Goal: Entertainment & Leisure: Consume media (video, audio)

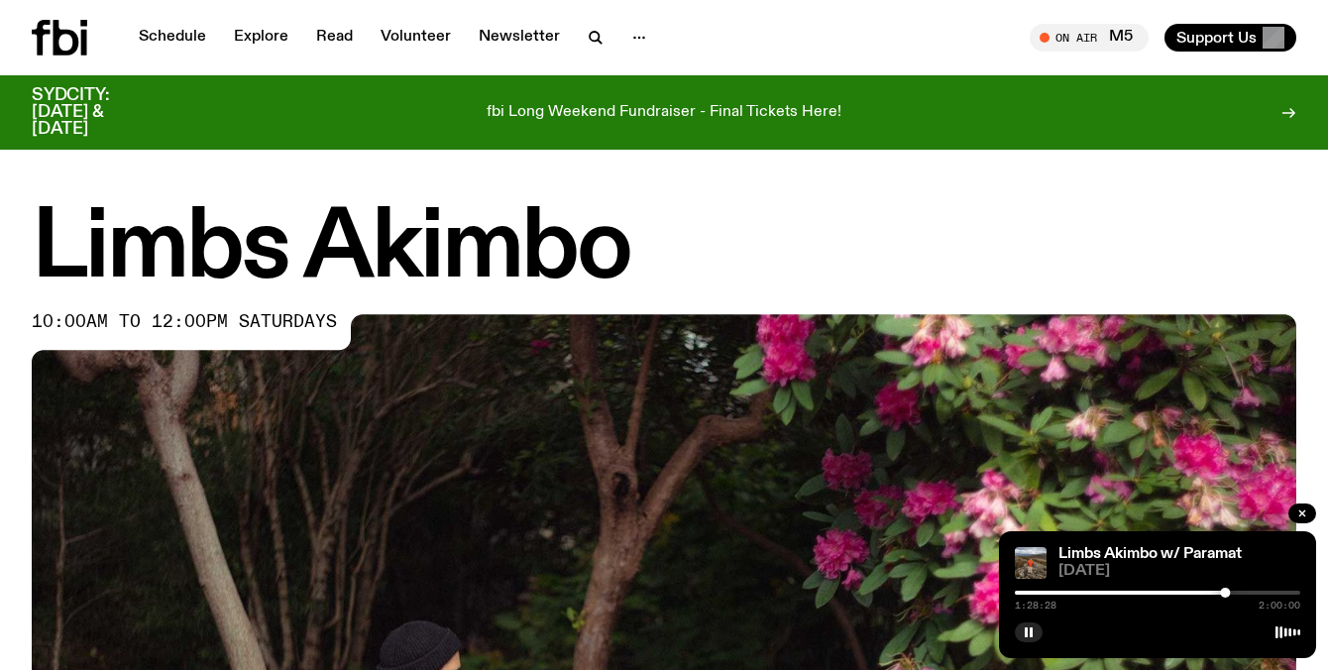
click at [1250, 592] on div at bounding box center [1157, 593] width 285 height 4
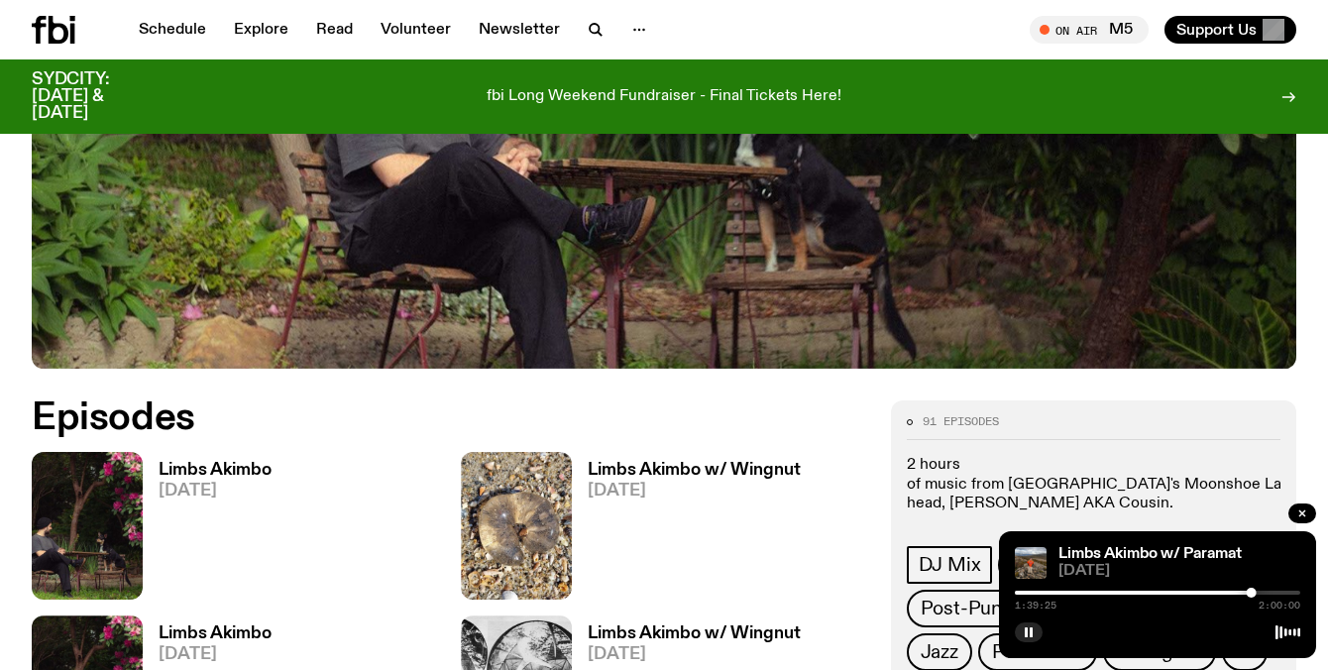
scroll to position [678, 0]
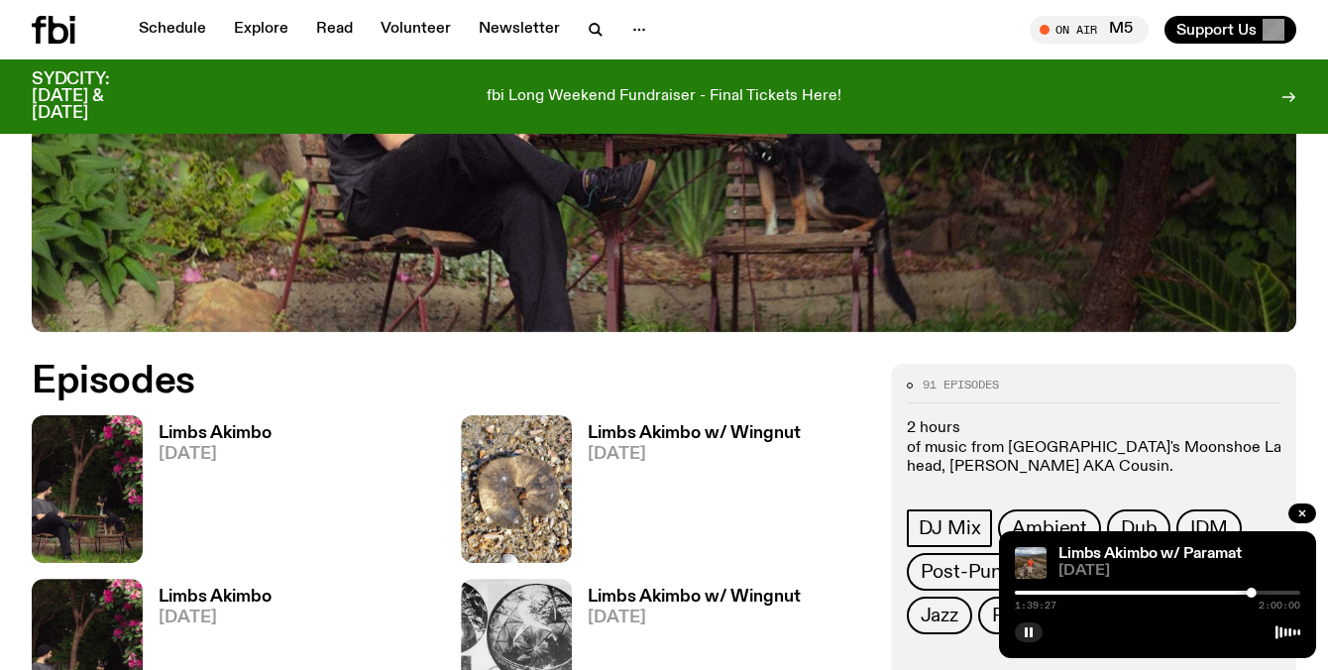
click at [164, 446] on span "[DATE]" at bounding box center [215, 454] width 113 height 17
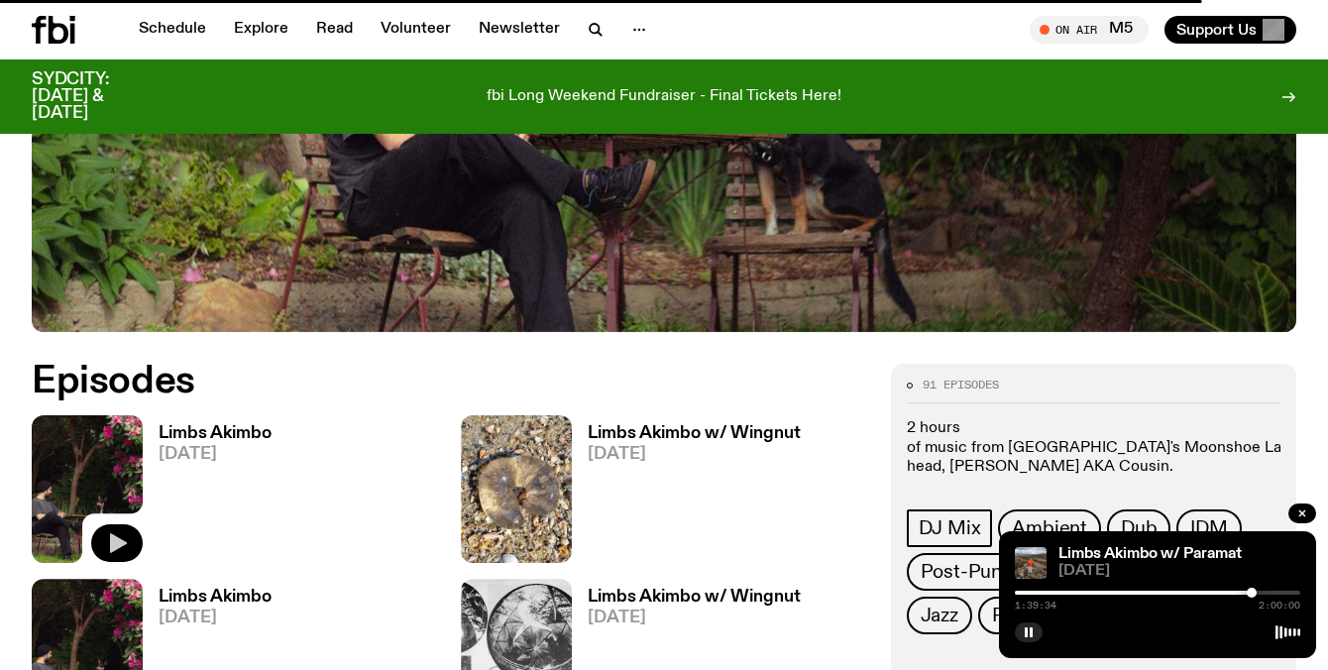
click at [123, 537] on icon "button" at bounding box center [117, 543] width 24 height 24
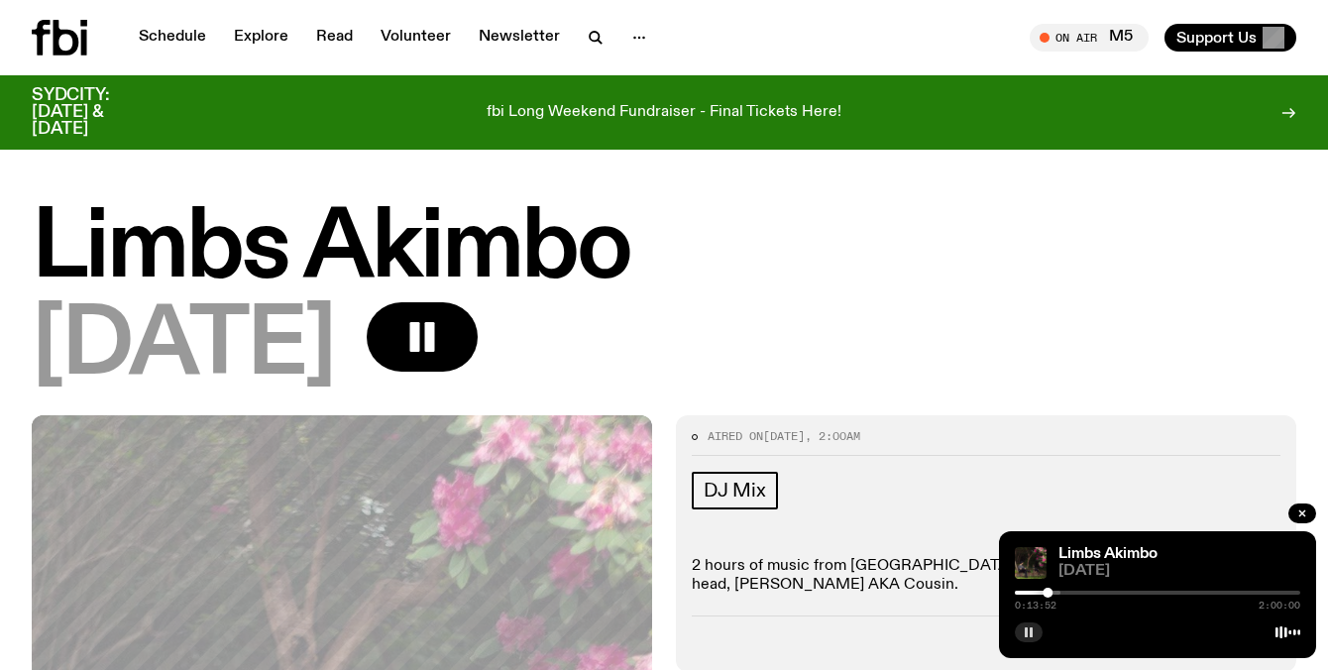
click at [1031, 638] on button "button" at bounding box center [1029, 632] width 28 height 20
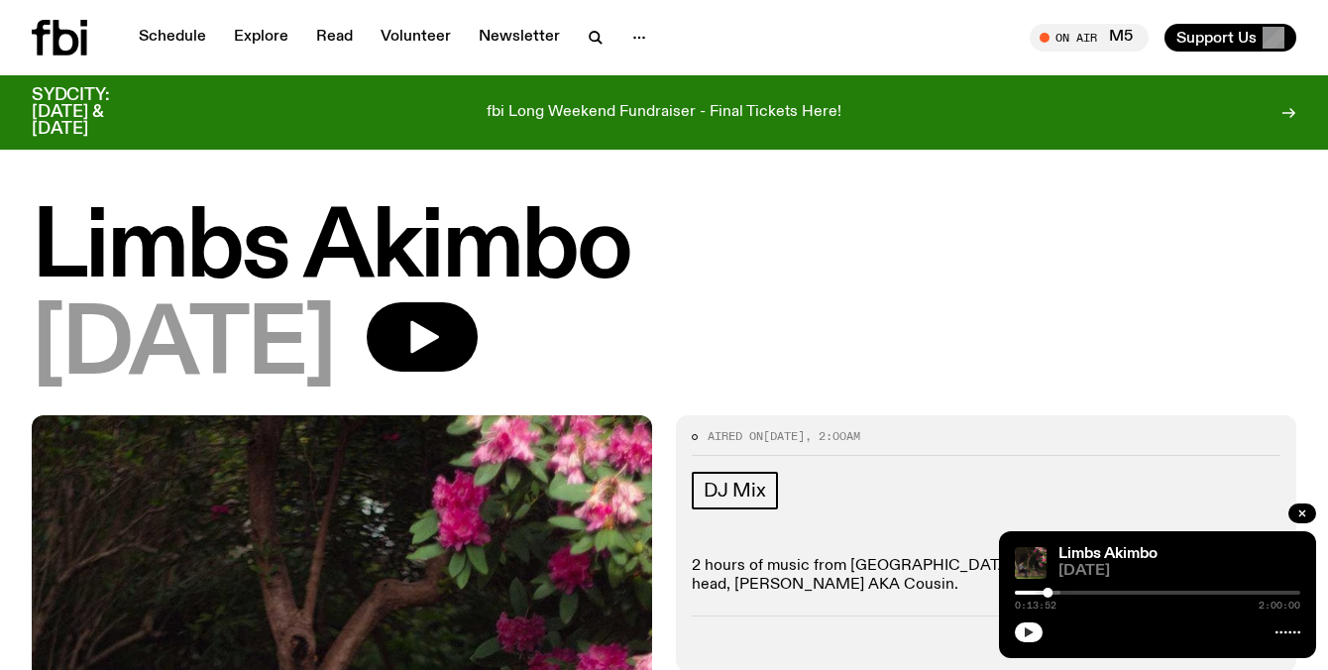
click at [1036, 638] on button "button" at bounding box center [1029, 632] width 28 height 20
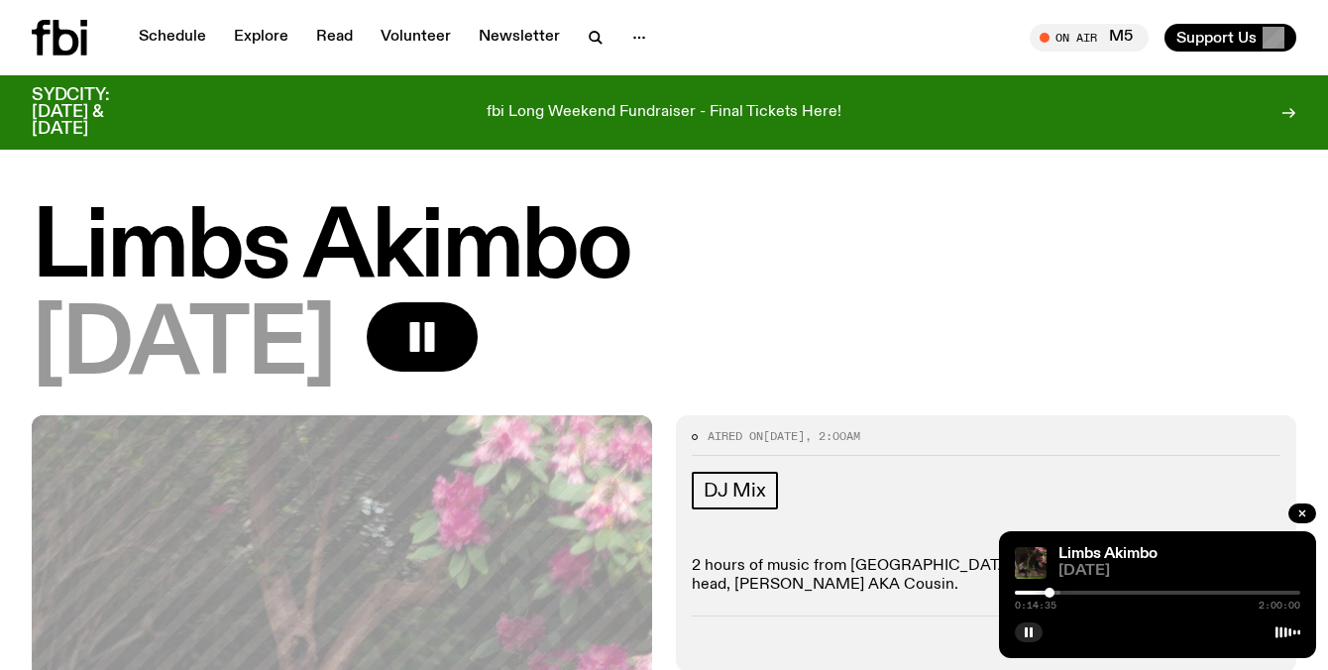
click at [1049, 594] on div at bounding box center [1049, 593] width 10 height 10
click at [1094, 591] on div at bounding box center [960, 593] width 285 height 4
click at [1028, 632] on icon "button" at bounding box center [1029, 632] width 12 height 12
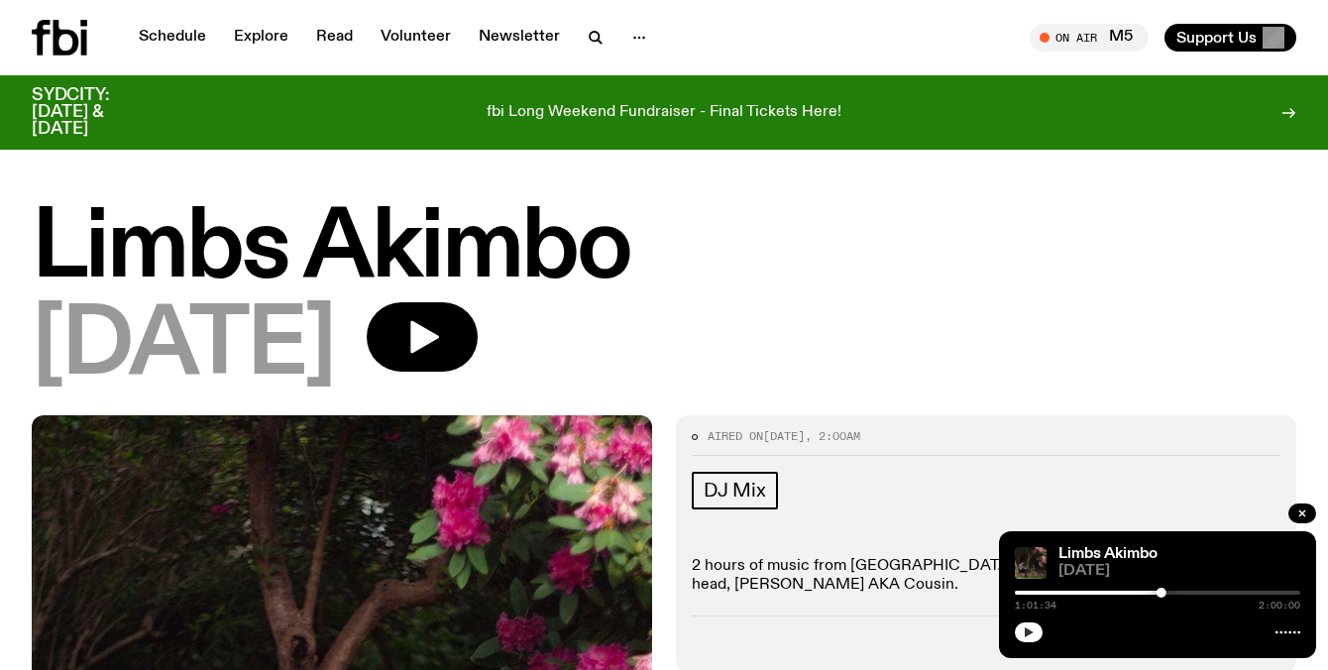
click at [1015, 622] on button "button" at bounding box center [1029, 632] width 28 height 20
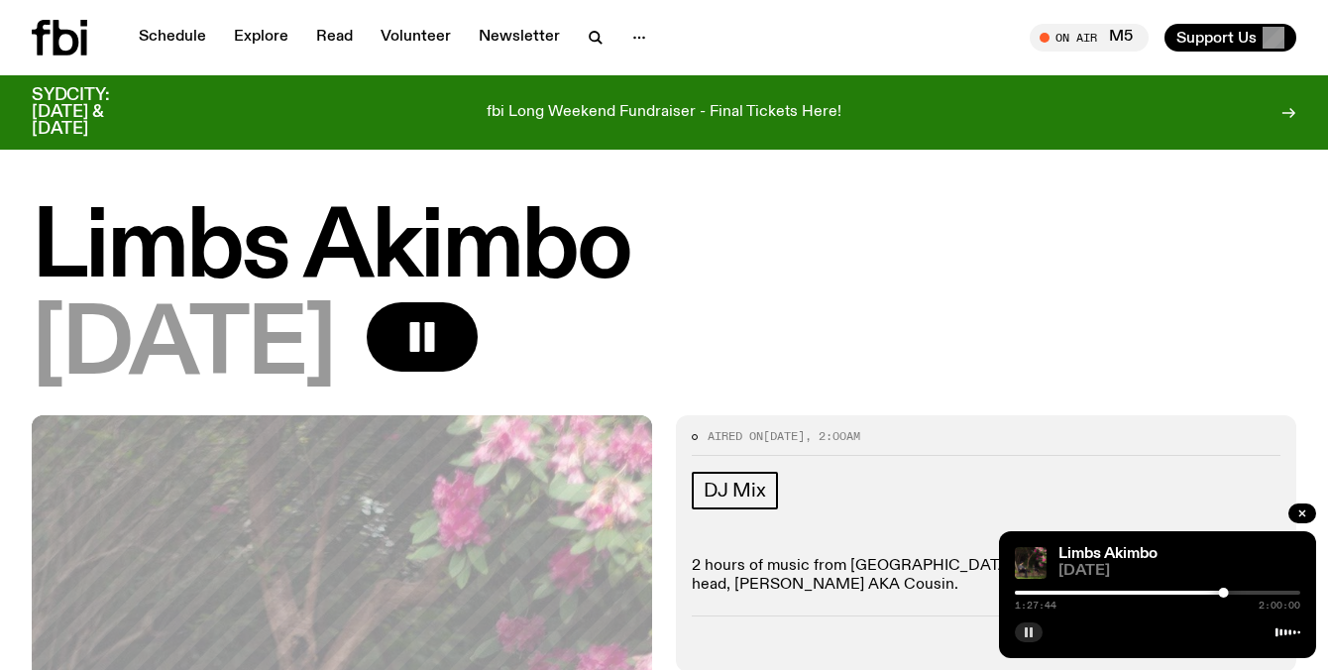
click at [1167, 591] on div at bounding box center [1080, 593] width 285 height 4
click at [1026, 631] on rect "button" at bounding box center [1026, 632] width 3 height 10
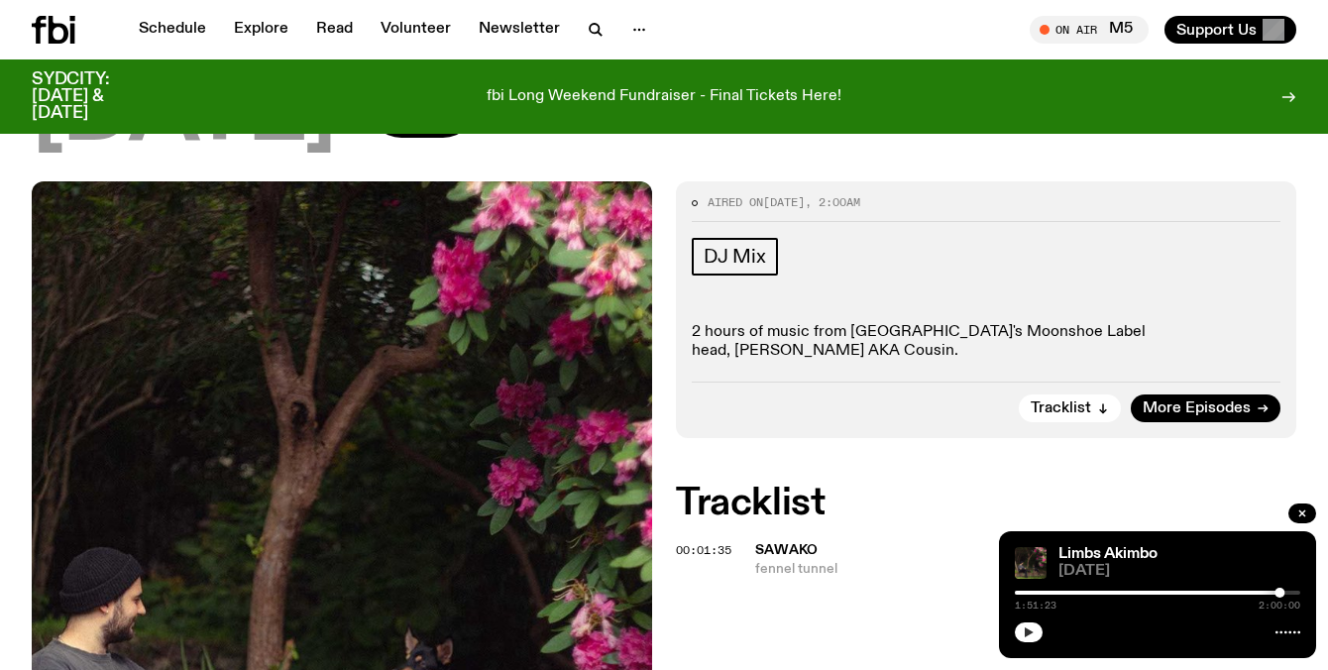
scroll to position [217, 0]
click at [1176, 401] on span "More Episodes" at bounding box center [1196, 408] width 108 height 15
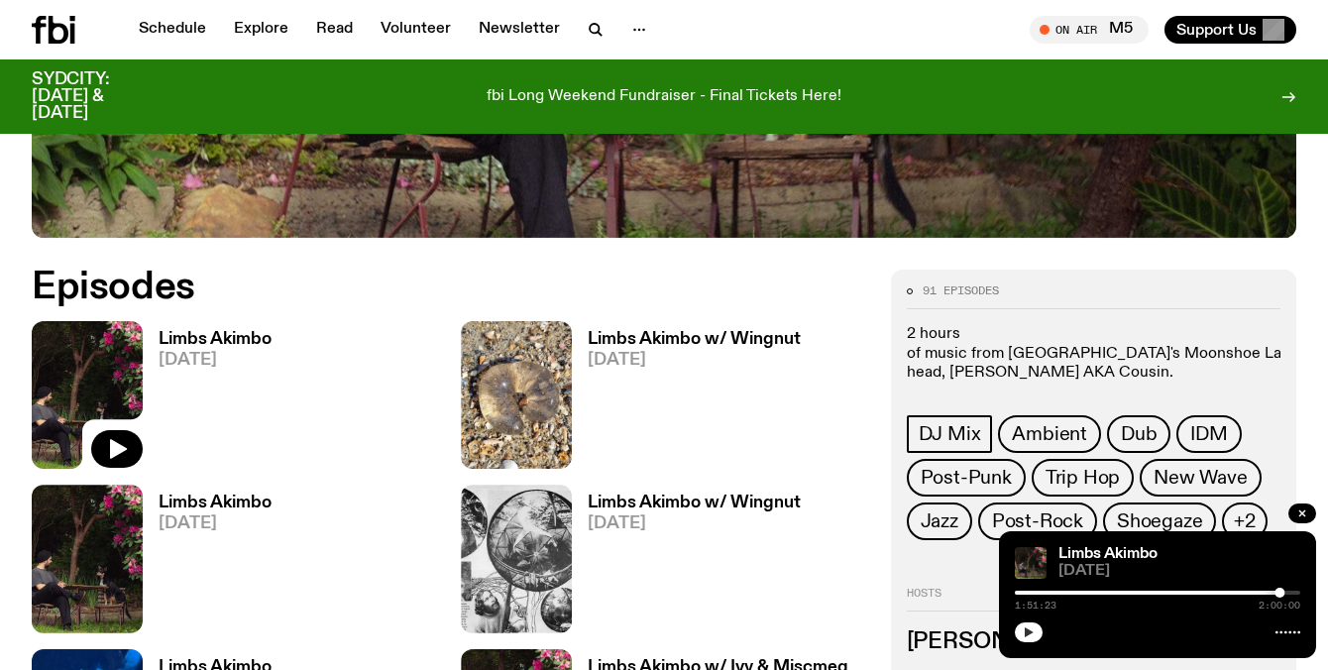
scroll to position [769, 0]
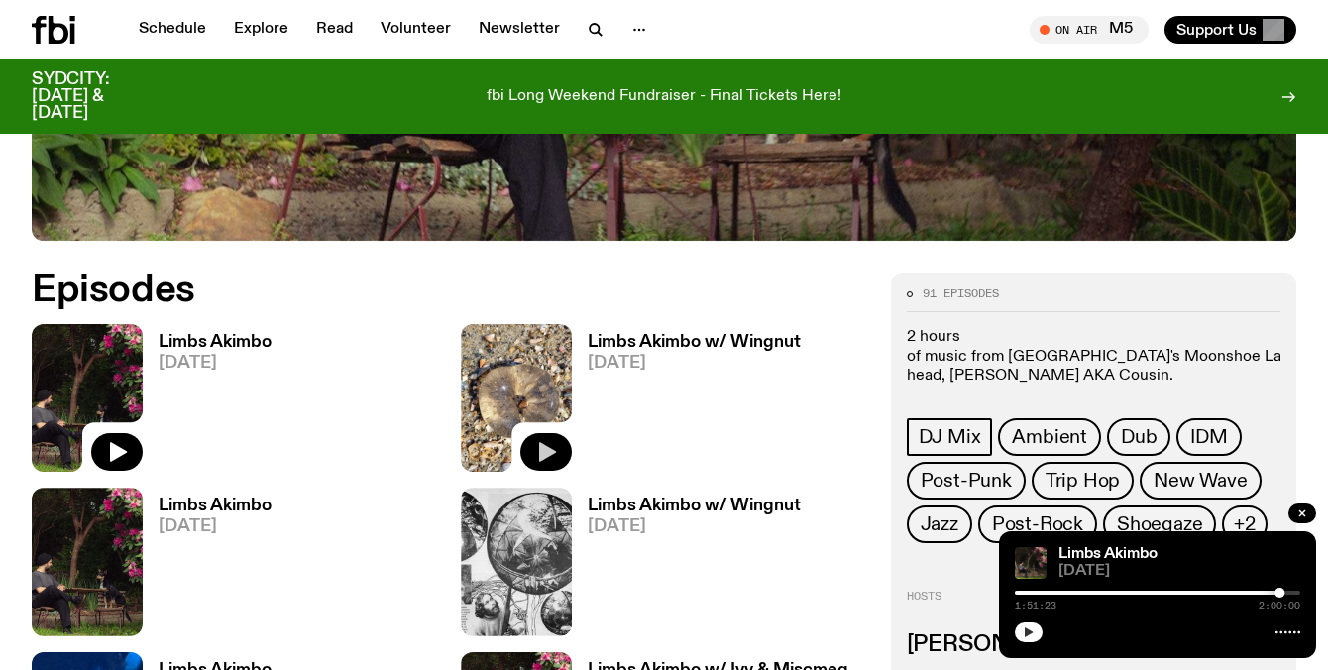
click at [547, 451] on icon "button" at bounding box center [547, 453] width 17 height 20
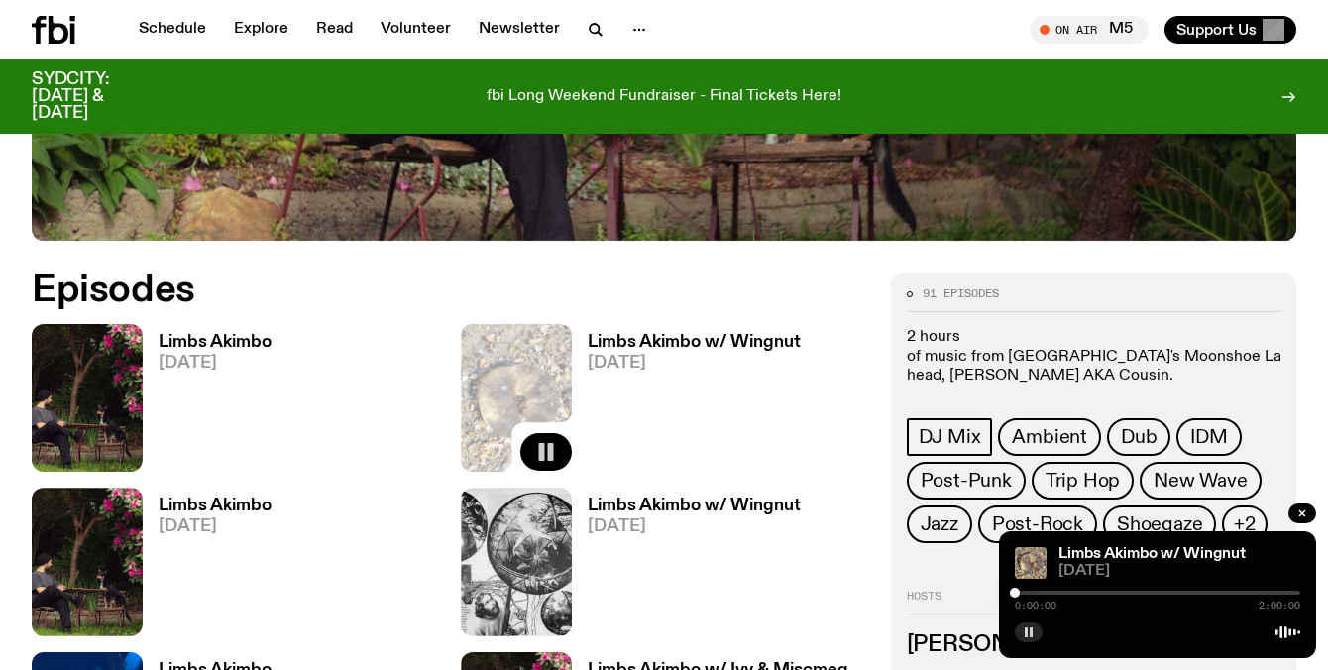
click at [1032, 634] on icon "button" at bounding box center [1029, 632] width 12 height 12
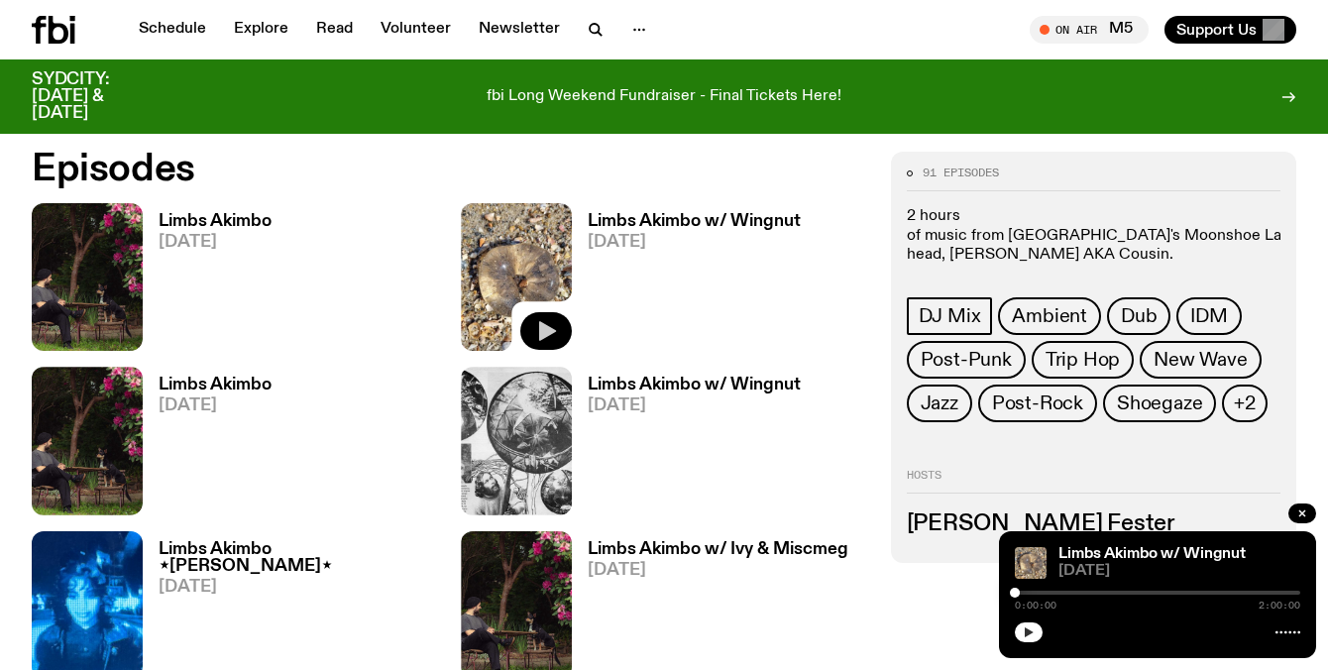
scroll to position [940, 0]
